Goal: Transaction & Acquisition: Purchase product/service

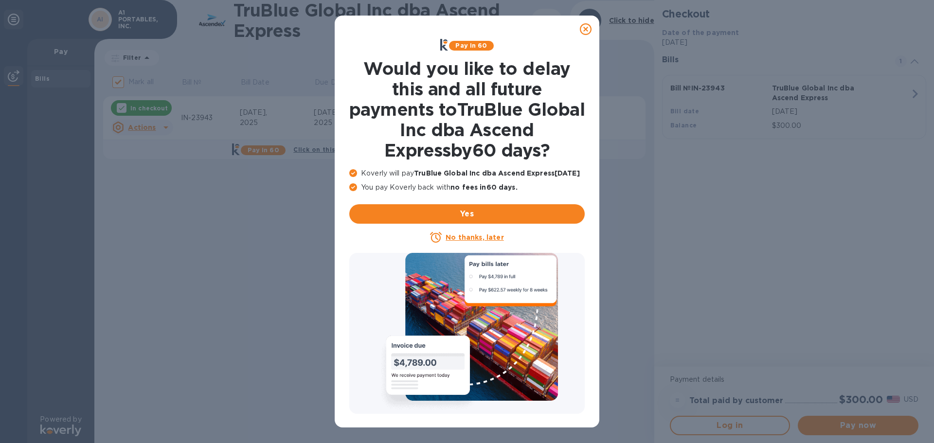
click at [584, 31] on icon at bounding box center [586, 29] width 12 height 12
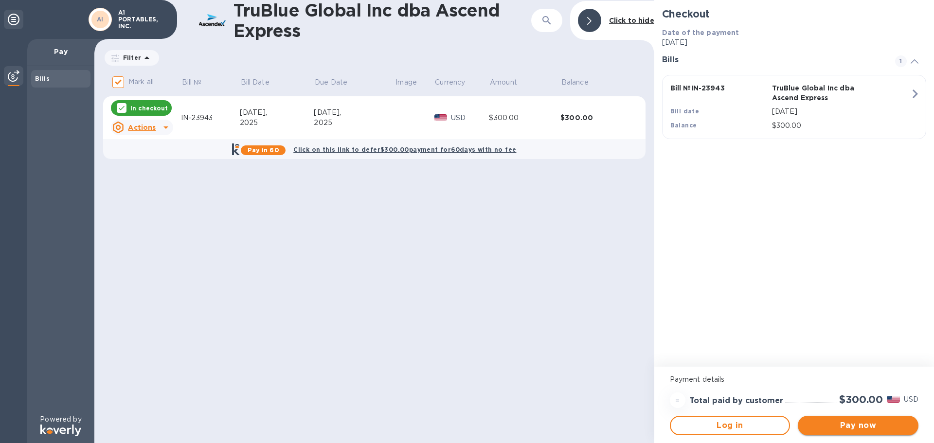
click at [864, 421] on span "Pay now" at bounding box center [857, 426] width 105 height 12
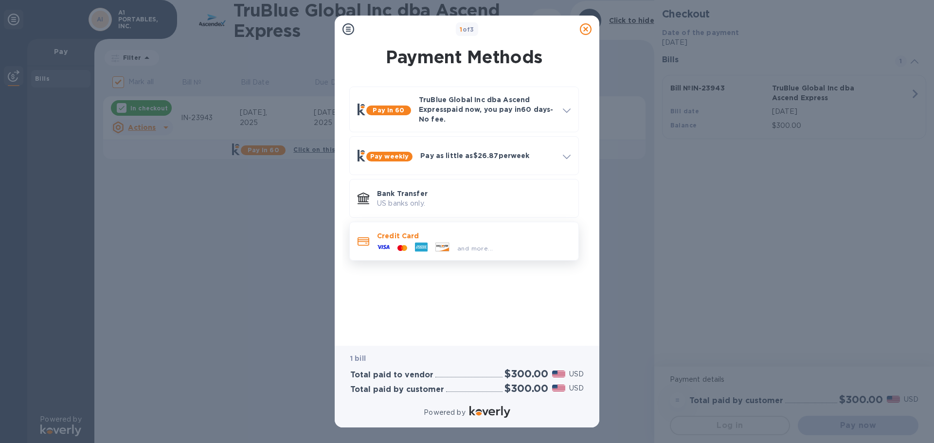
click at [479, 239] on p "Credit Card" at bounding box center [474, 236] width 194 height 10
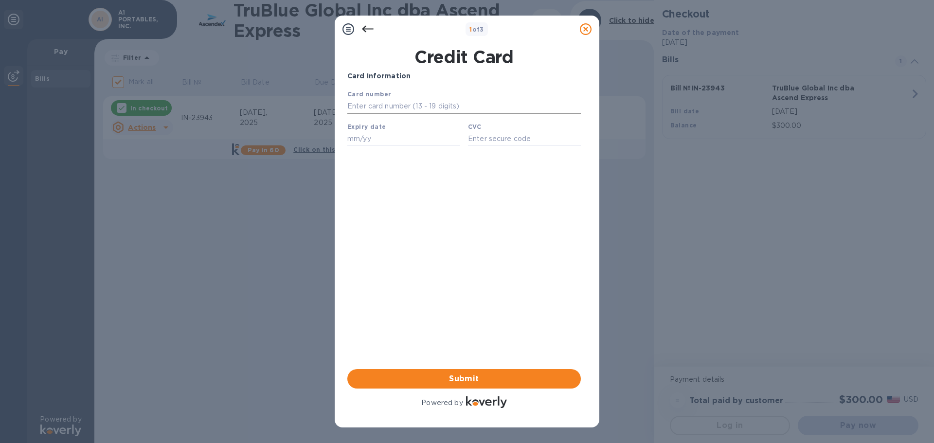
click at [403, 111] on input "text" at bounding box center [463, 106] width 233 height 15
type input "[CREDIT_CARD_NUMBER]"
click at [387, 137] on input "text" at bounding box center [403, 138] width 113 height 15
type input "09/26"
click at [494, 144] on input "text" at bounding box center [524, 138] width 113 height 15
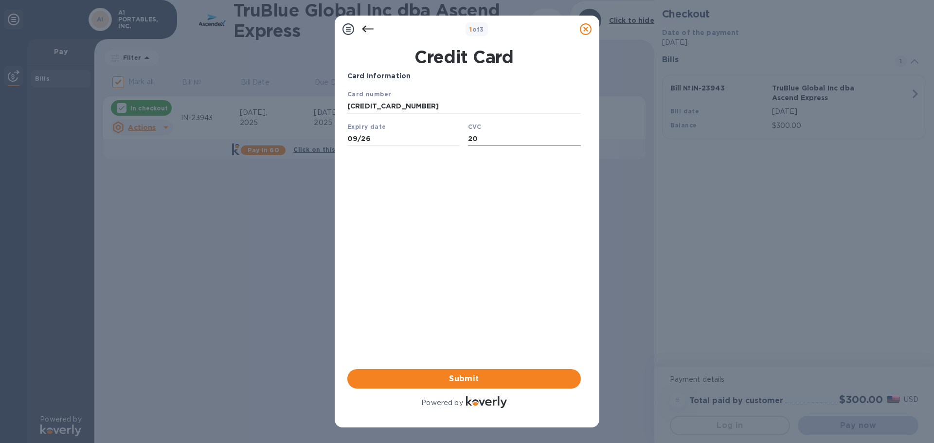
type input "2"
type input "345"
click at [477, 376] on span "Submit" at bounding box center [464, 379] width 218 height 12
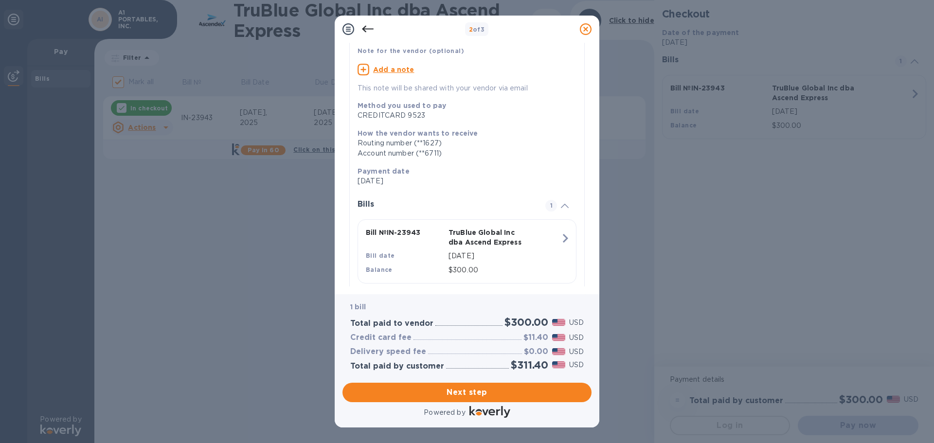
scroll to position [97, 0]
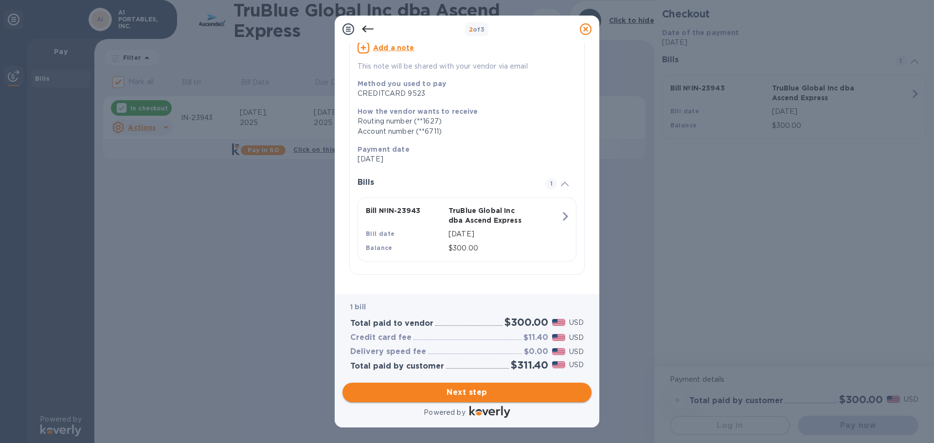
click at [454, 387] on span "Next step" at bounding box center [466, 393] width 233 height 12
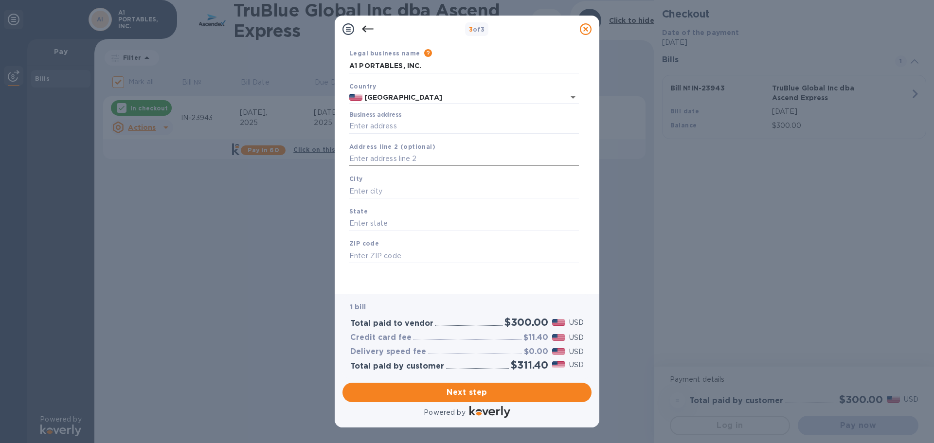
scroll to position [0, 0]
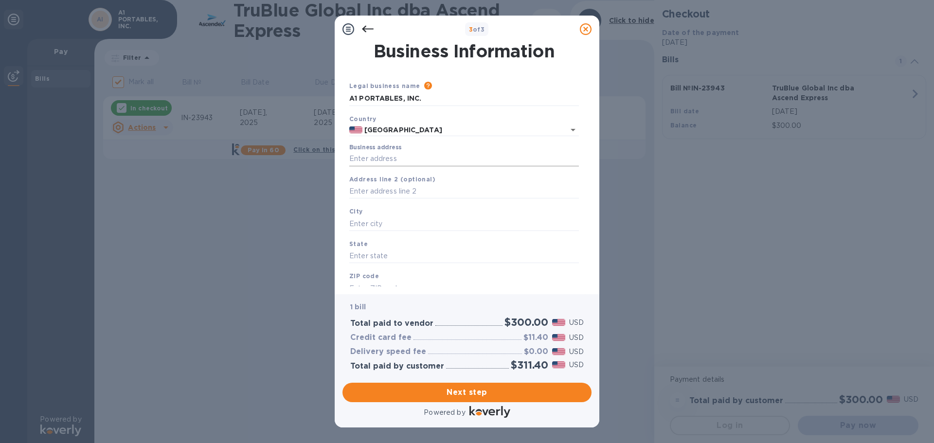
click at [395, 162] on input "Business address" at bounding box center [464, 159] width 230 height 15
type input "[STREET_ADDRESS]"
click at [387, 191] on input "text" at bounding box center [464, 191] width 230 height 15
click at [379, 216] on div "City" at bounding box center [463, 218] width 237 height 33
click at [382, 225] on input "text" at bounding box center [464, 223] width 230 height 15
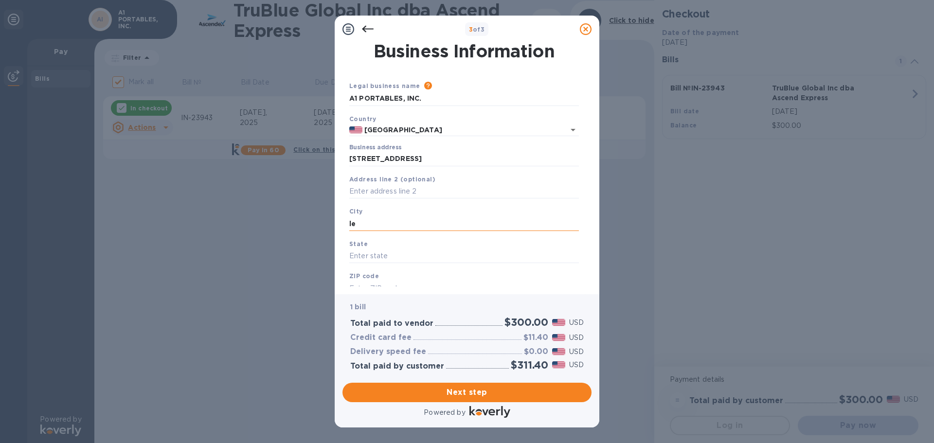
type input "l"
type input "[GEOGRAPHIC_DATA]"
click at [372, 253] on input "text" at bounding box center [464, 256] width 230 height 15
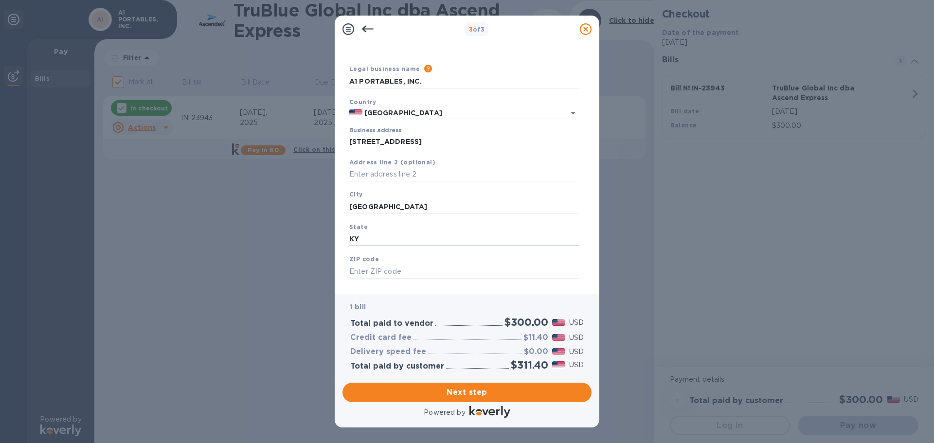
scroll to position [33, 0]
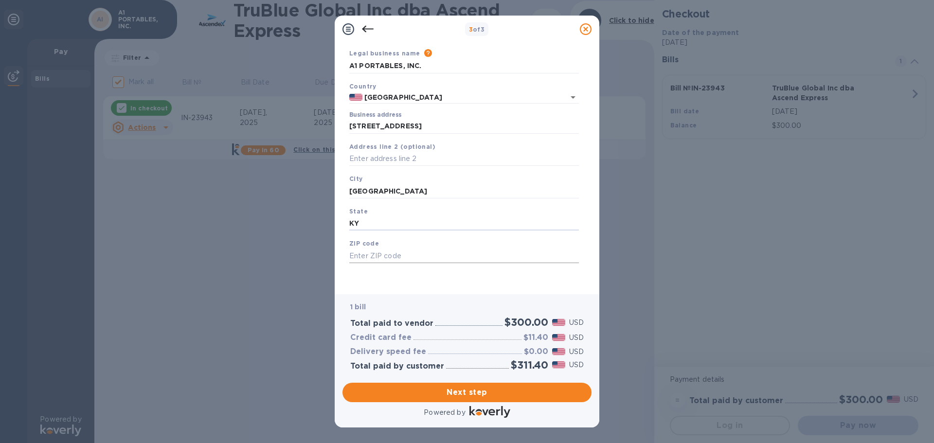
type input "KY"
click at [370, 249] on div "ZIP code" at bounding box center [463, 250] width 237 height 33
click at [367, 256] on input "text" at bounding box center [464, 256] width 230 height 15
type input "40510"
click at [451, 394] on span "Next step" at bounding box center [466, 393] width 233 height 12
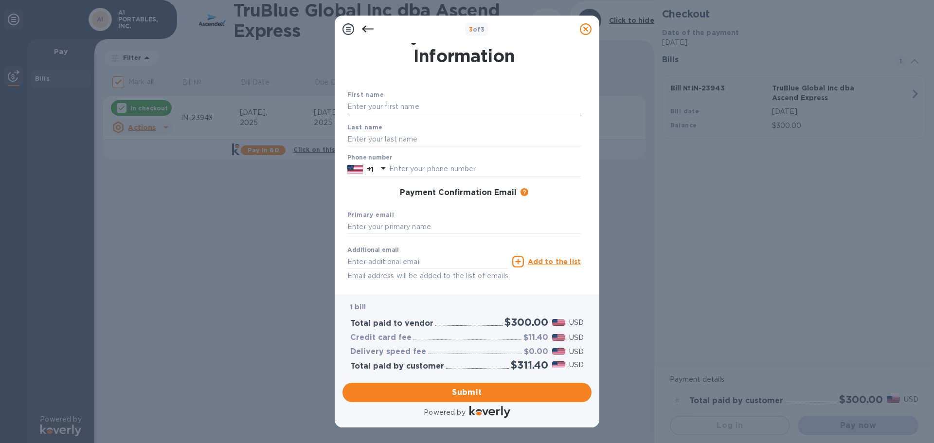
scroll to position [0, 0]
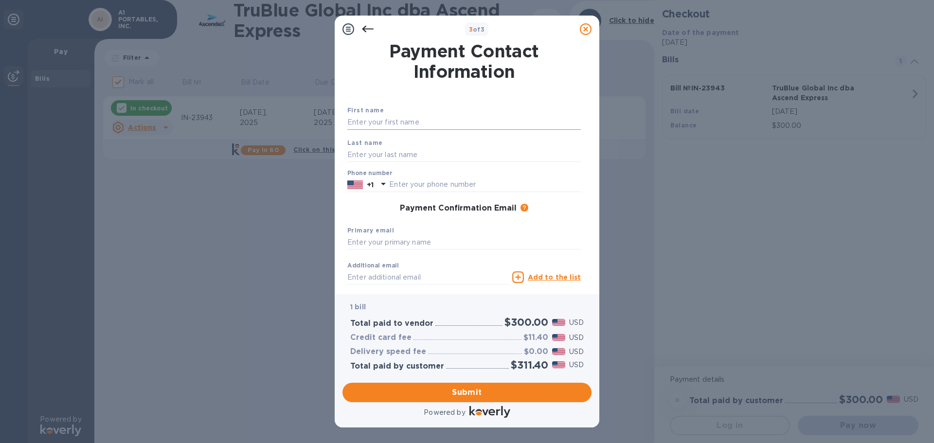
click at [388, 115] on input "text" at bounding box center [463, 122] width 233 height 15
type input "b"
type input "[PERSON_NAME]"
click at [411, 156] on input "text" at bounding box center [463, 154] width 233 height 15
type input "[PERSON_NAME]"
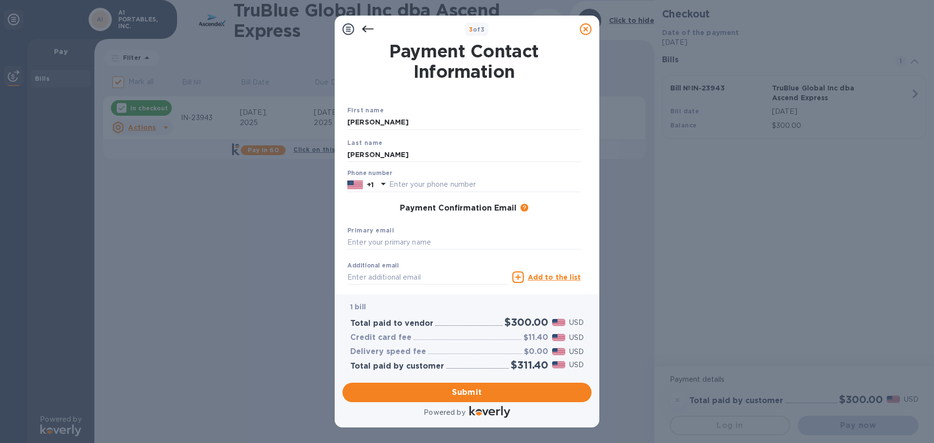
click at [415, 177] on div "Phone number +1" at bounding box center [463, 181] width 233 height 22
click at [415, 179] on input "text" at bounding box center [485, 185] width 192 height 15
type input "8"
click at [414, 181] on input "text" at bounding box center [485, 185] width 192 height 15
type input "8593270819"
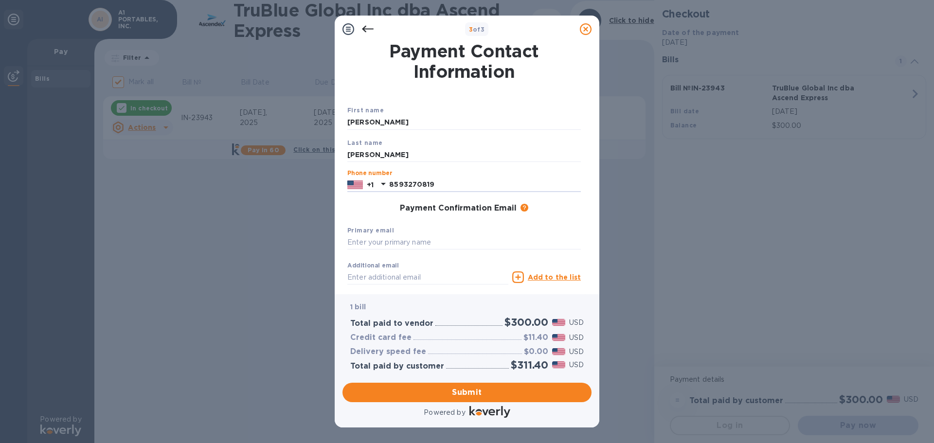
click at [404, 226] on div "Primary email" at bounding box center [463, 237] width 241 height 33
click at [395, 246] on input "text" at bounding box center [463, 242] width 233 height 15
click at [395, 244] on input "text" at bounding box center [463, 242] width 233 height 15
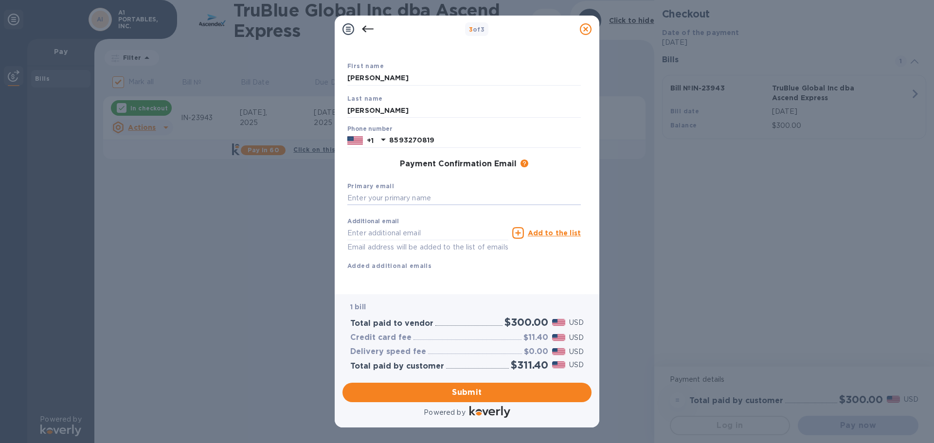
scroll to position [55, 0]
type input "[EMAIL_ADDRESS][DOMAIN_NAME]"
click at [396, 219] on label "Additional email" at bounding box center [373, 222] width 52 height 6
click at [395, 226] on input "text" at bounding box center [427, 233] width 161 height 15
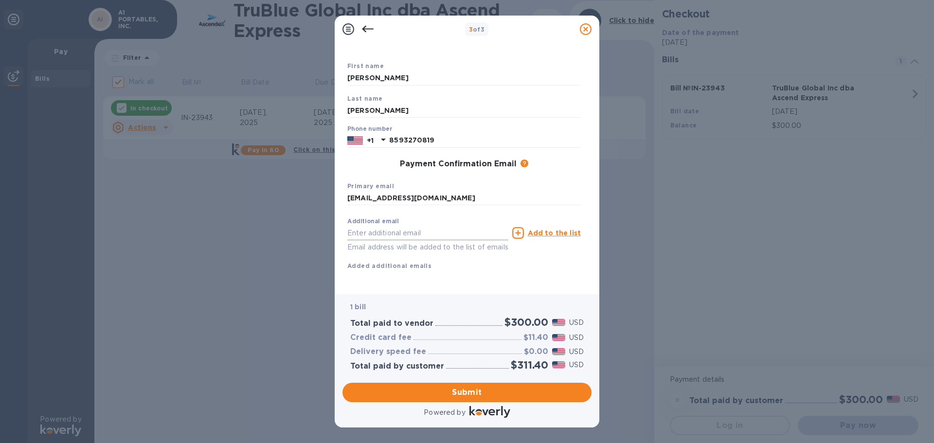
click at [393, 226] on input "text" at bounding box center [427, 233] width 161 height 15
paste input "[PERSON_NAME][EMAIL_ADDRESS][DOMAIN_NAME]"
type input "[PERSON_NAME][EMAIL_ADDRESS][DOMAIN_NAME]"
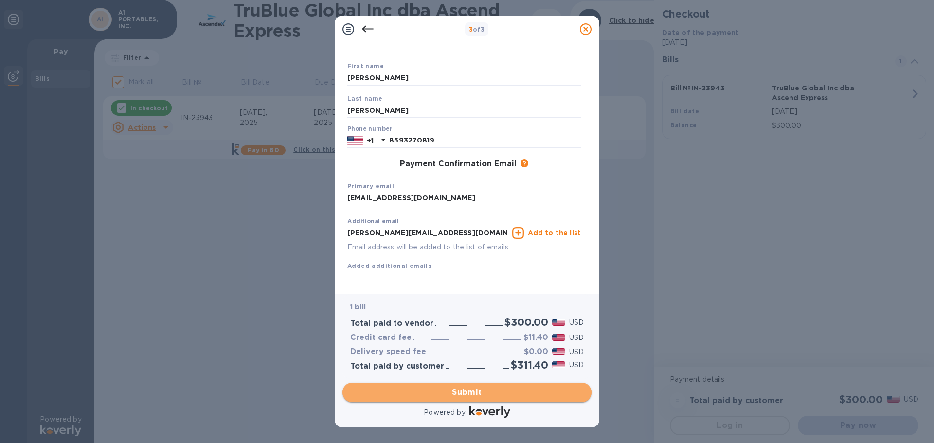
click at [471, 389] on span "Submit" at bounding box center [466, 393] width 233 height 12
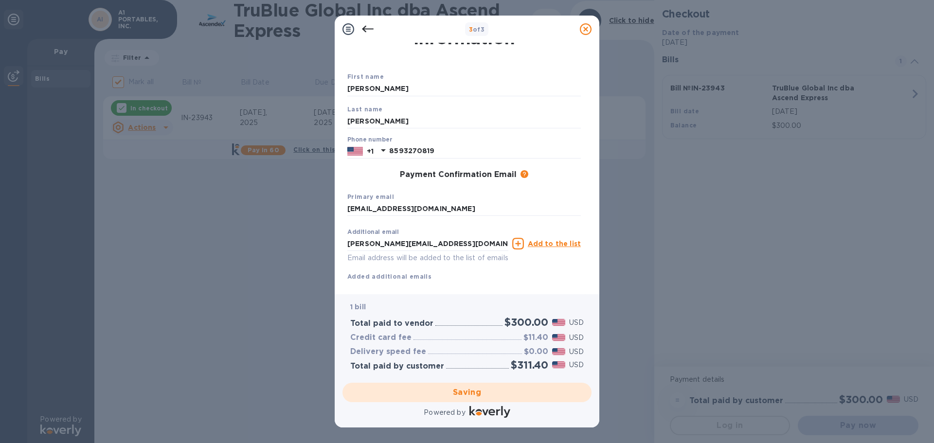
scroll to position [0, 0]
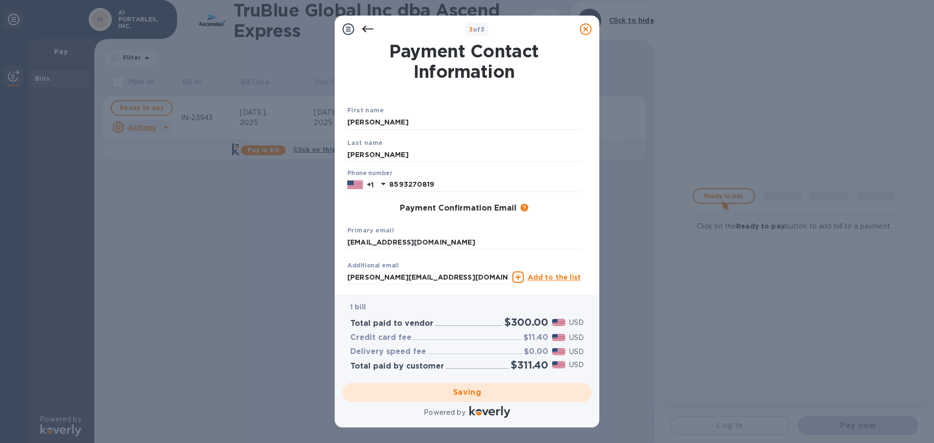
checkbox input "false"
